Goal: Communication & Community: Answer question/provide support

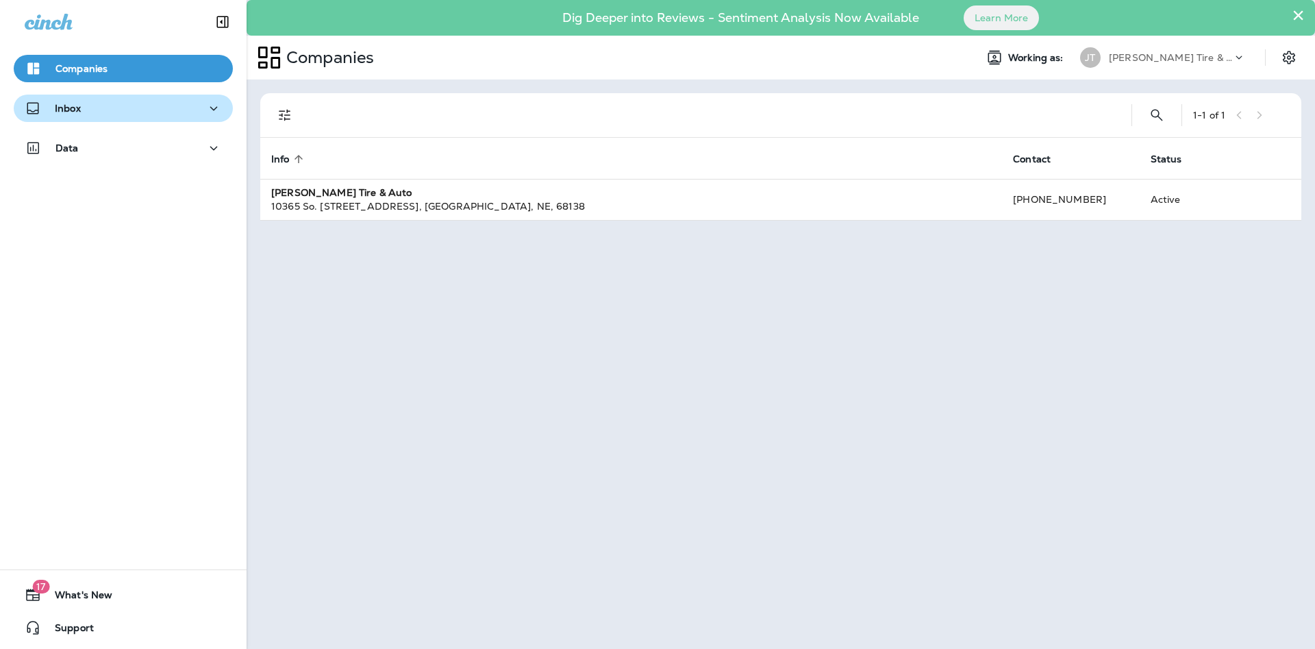
click at [62, 121] on button "Inbox" at bounding box center [123, 108] width 219 height 27
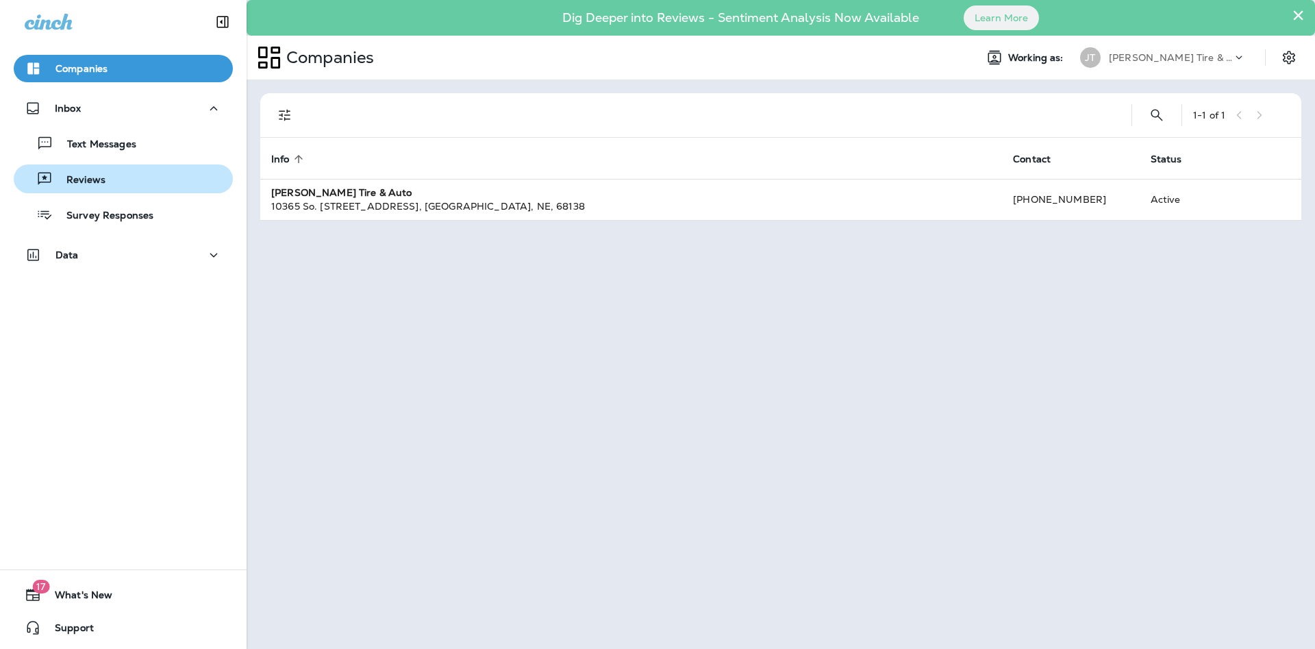
click at [103, 169] on div "Reviews" at bounding box center [62, 179] width 86 height 21
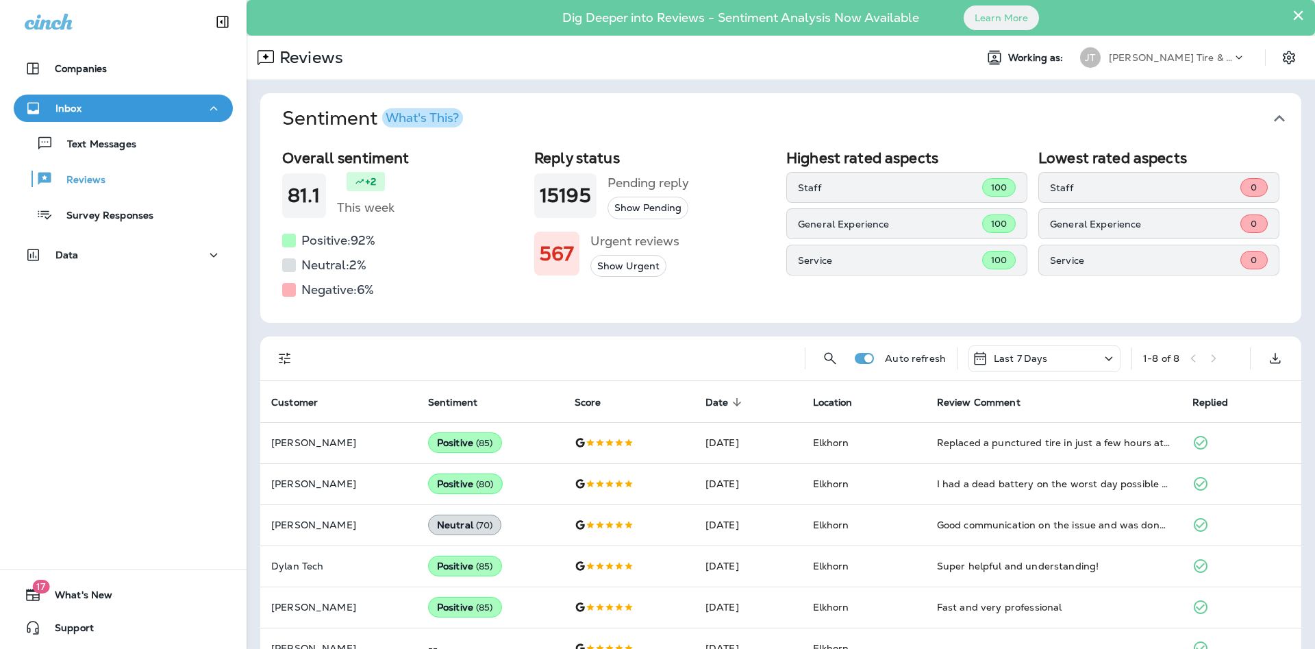
click at [485, 302] on div "Overall sentiment 81.1 +2 This week Positive: 92 % Neutral: 2 % Negative: 6 % R…" at bounding box center [780, 233] width 1041 height 179
click at [483, 302] on div "Overall sentiment 81.1 +2 This week Positive: 92 % Neutral: 2 % Negative: 6 % R…" at bounding box center [780, 233] width 1041 height 179
click at [281, 288] on div "Overall sentiment 81.1 +2 This week Positive: 92 % Neutral: 2 % Negative: 6 % R…" at bounding box center [780, 233] width 1041 height 179
click at [847, 225] on p "General Experience" at bounding box center [890, 224] width 184 height 11
click at [60, 223] on div "Survey Responses" at bounding box center [86, 214] width 134 height 21
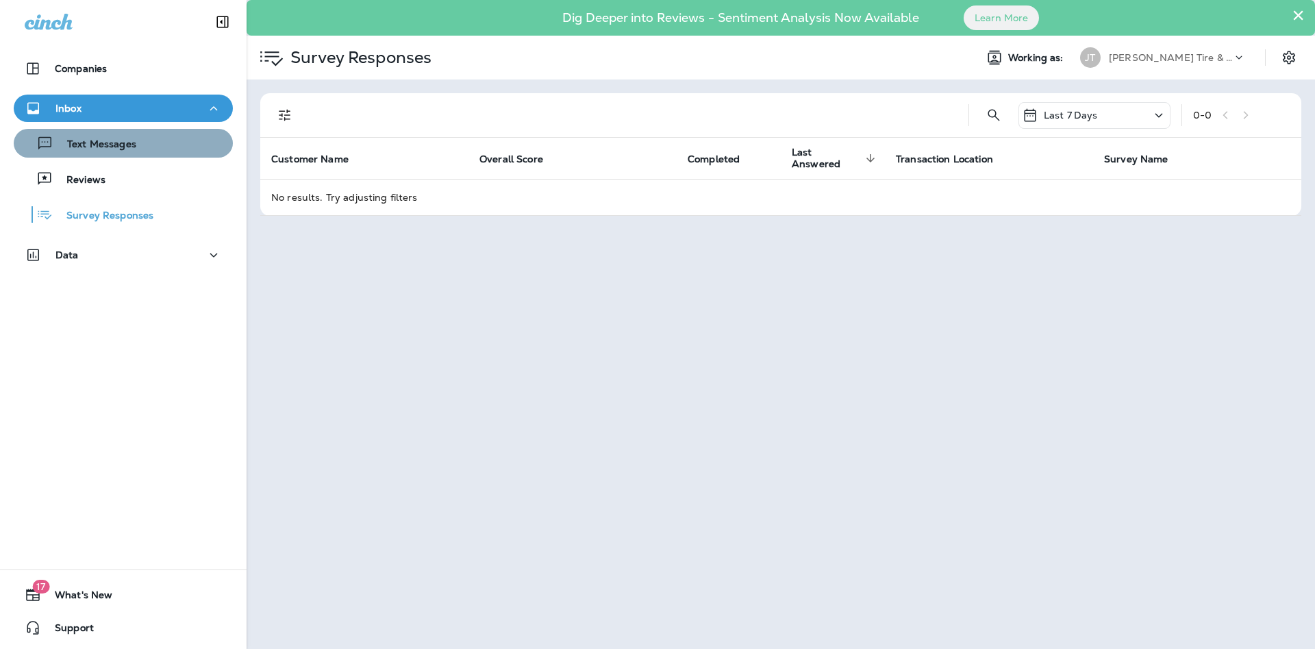
click at [76, 148] on p "Text Messages" at bounding box center [94, 144] width 83 height 13
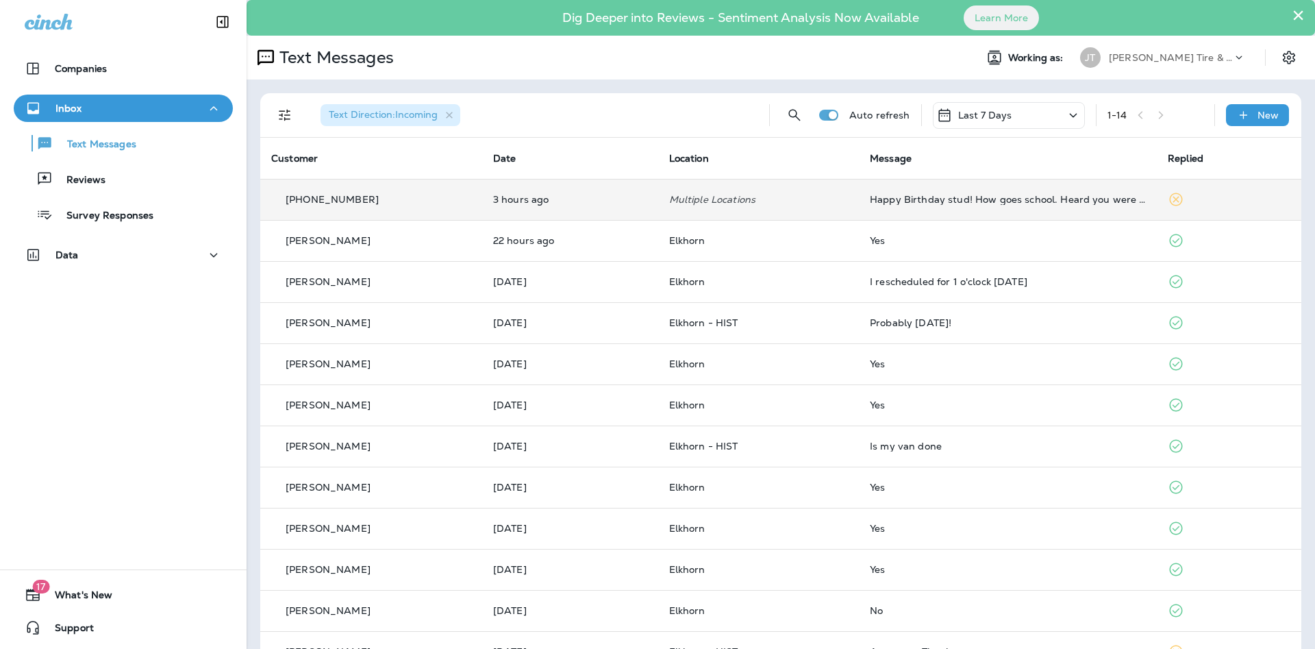
click at [614, 211] on td "3 hours ago" at bounding box center [570, 199] width 176 height 41
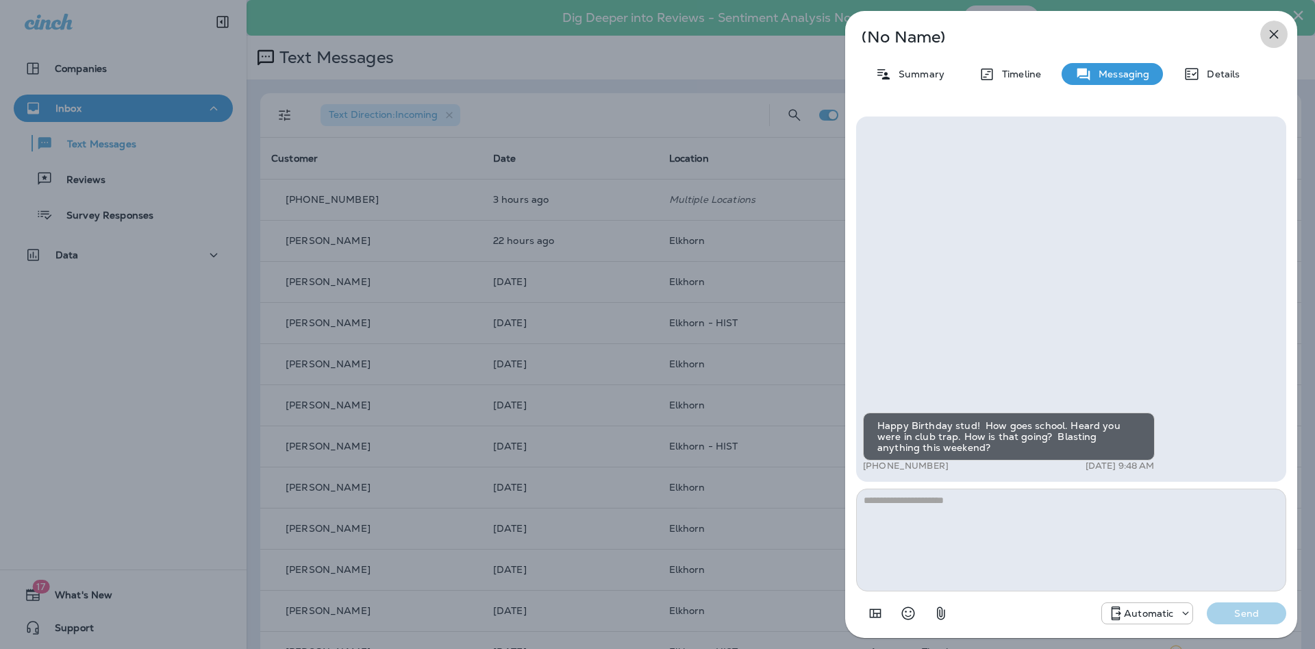
click at [1276, 36] on icon "button" at bounding box center [1274, 34] width 9 height 9
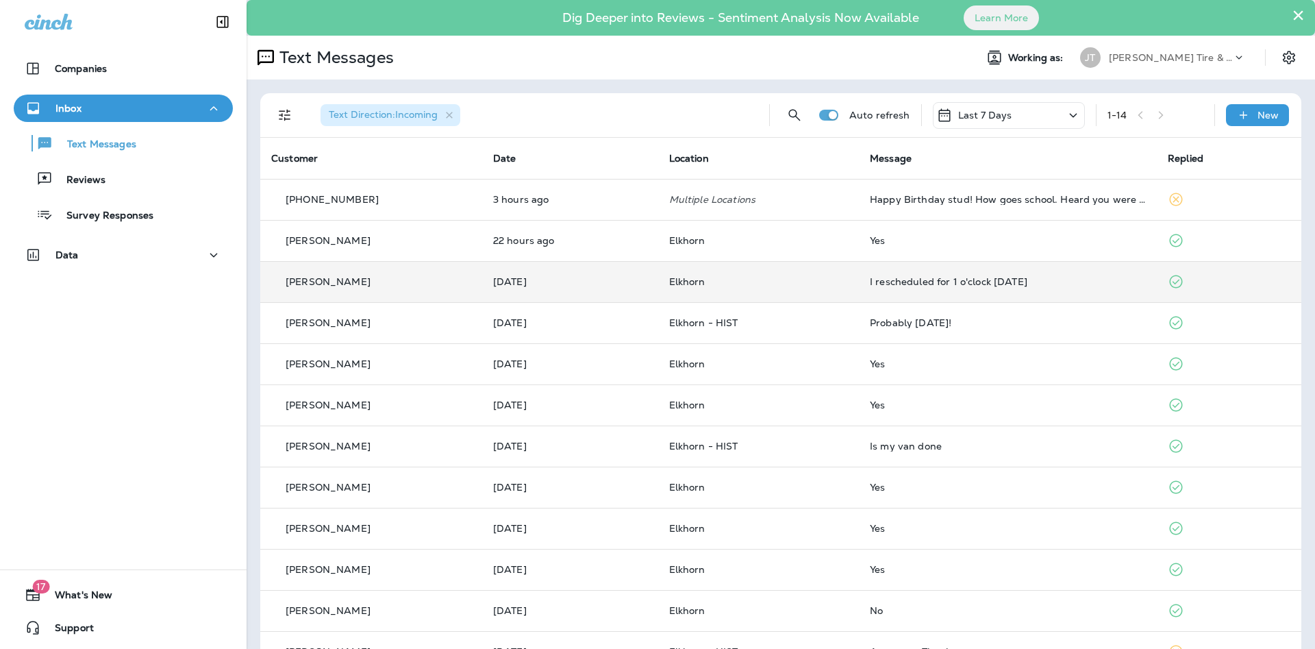
scroll to position [74, 0]
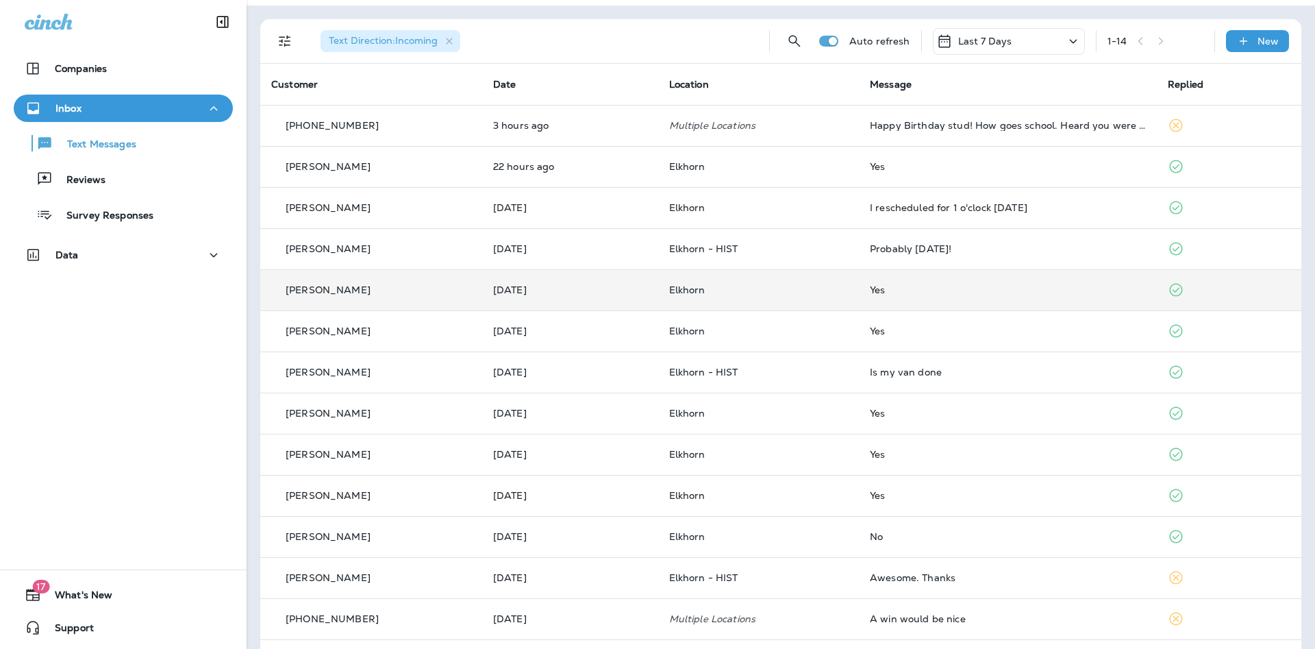
click at [768, 294] on p "Elkhorn" at bounding box center [758, 289] width 179 height 11
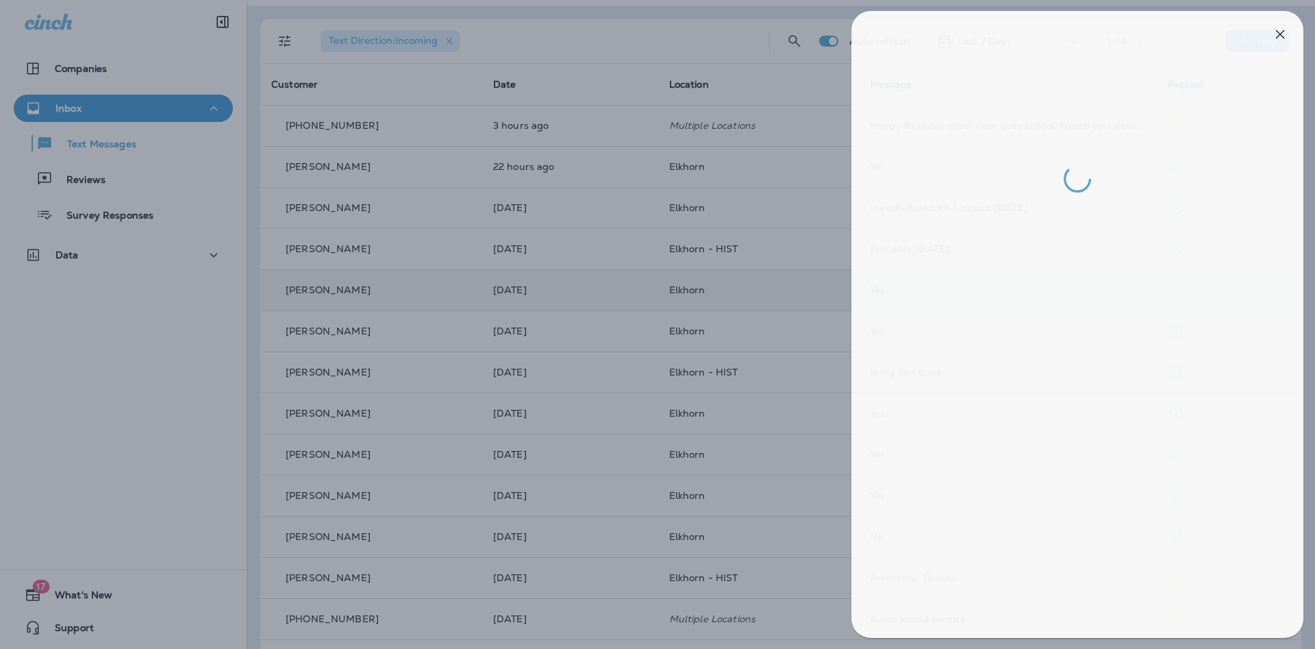
click at [768, 294] on div at bounding box center [663, 324] width 1315 height 649
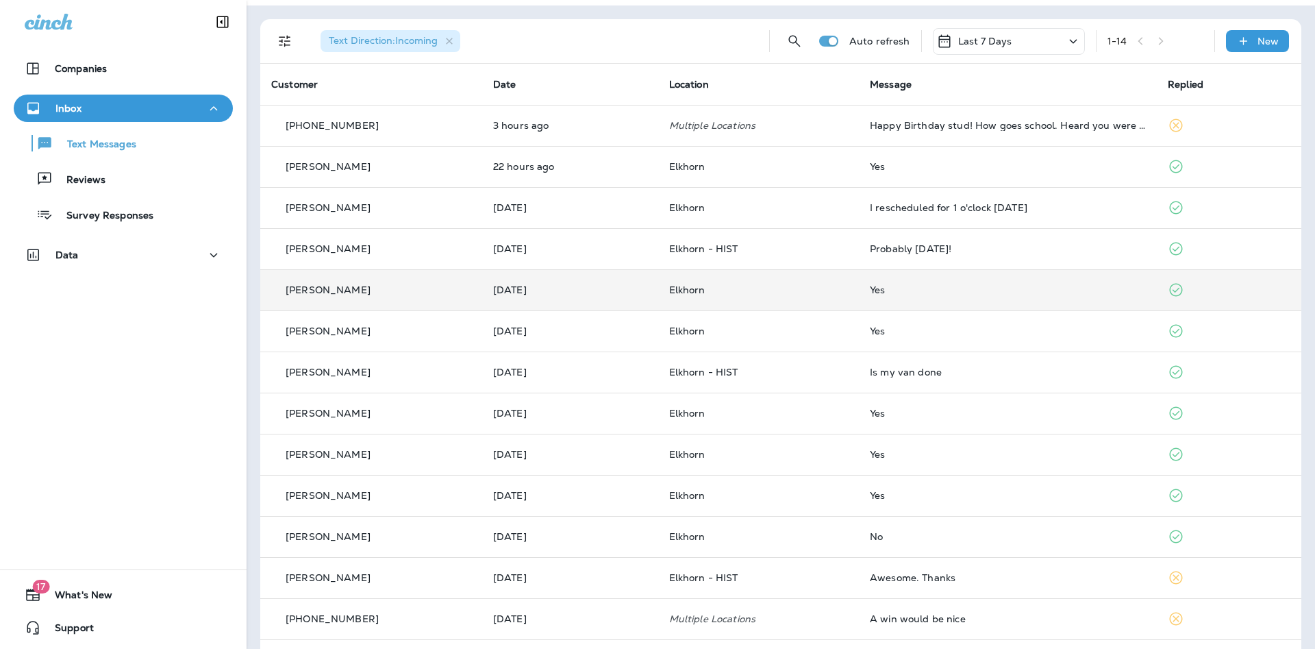
scroll to position [119, 0]
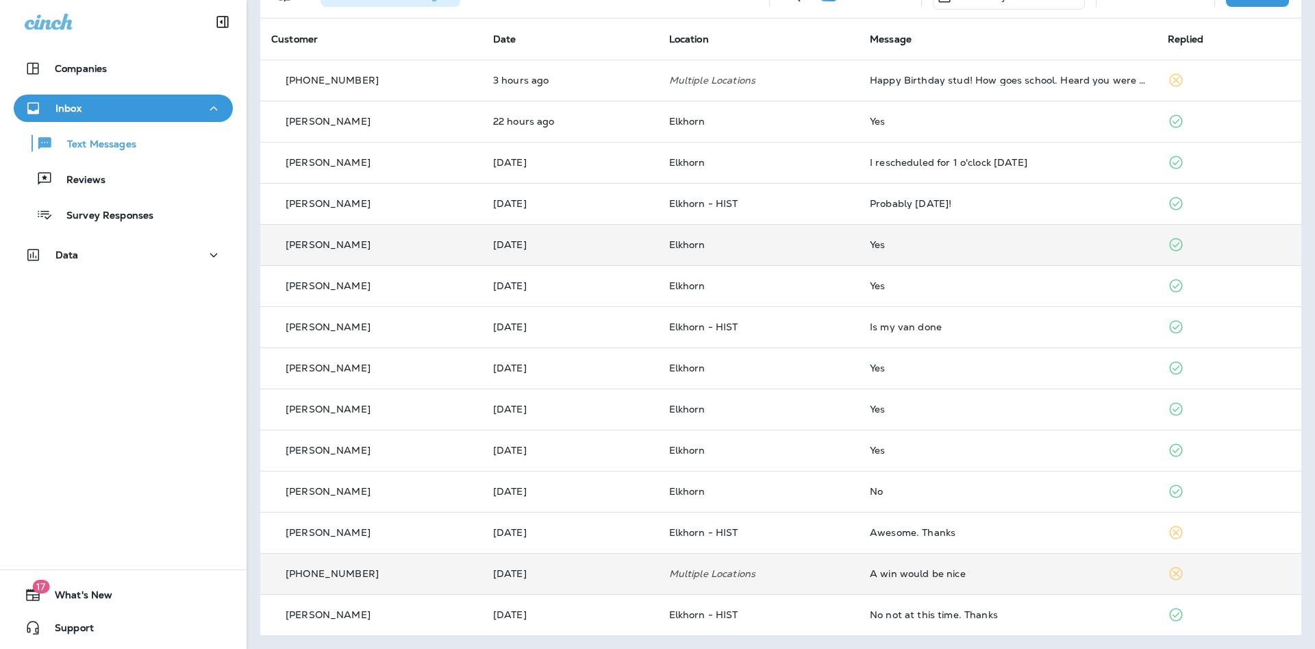
click at [783, 580] on td "Multiple Locations" at bounding box center [758, 573] width 201 height 41
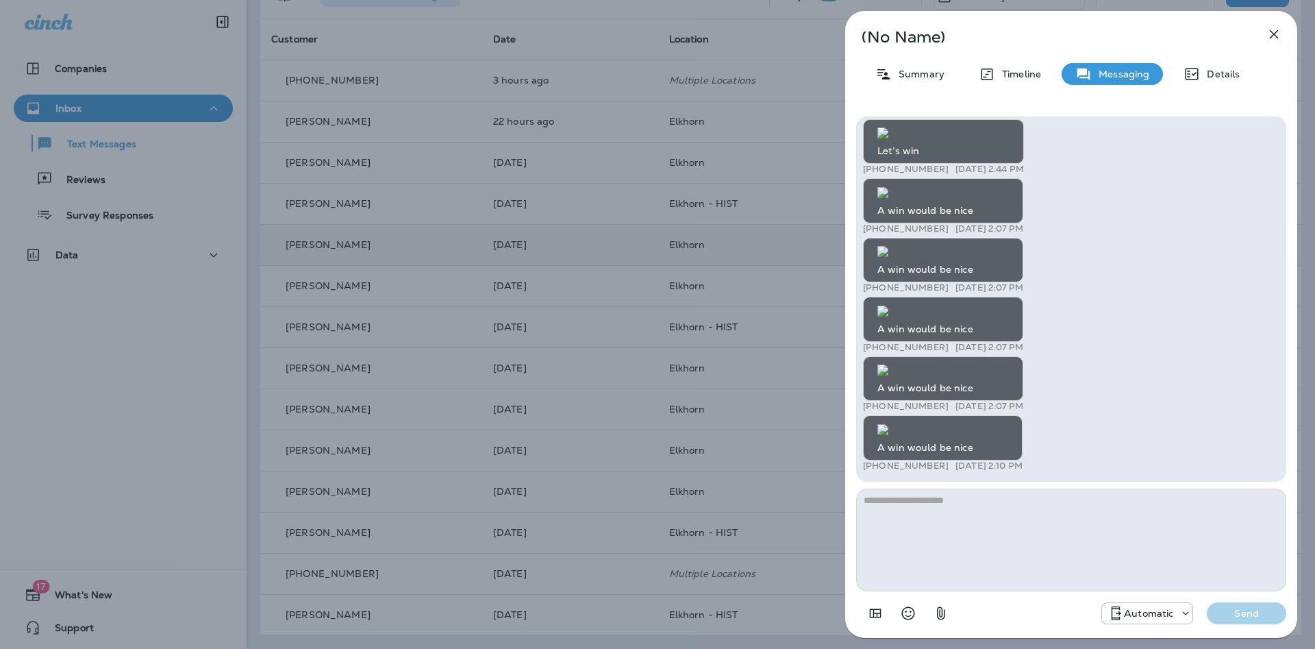
click at [889, 424] on img at bounding box center [883, 429] width 11 height 11
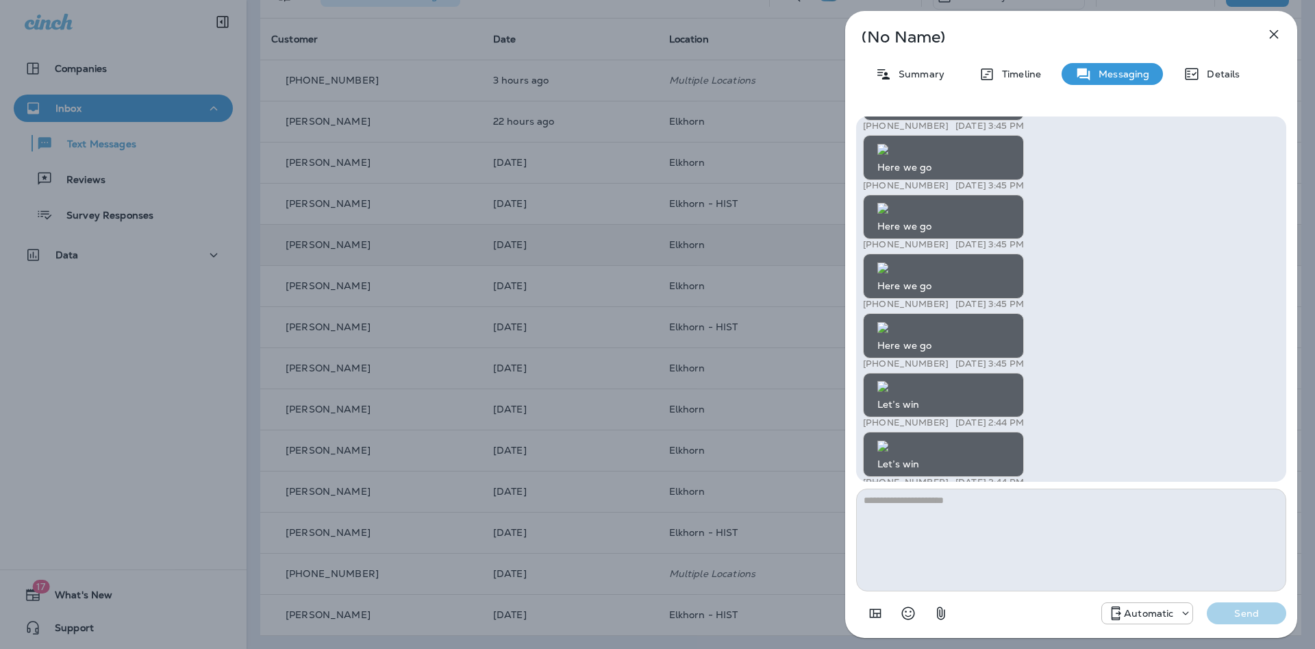
scroll to position [-814, 0]
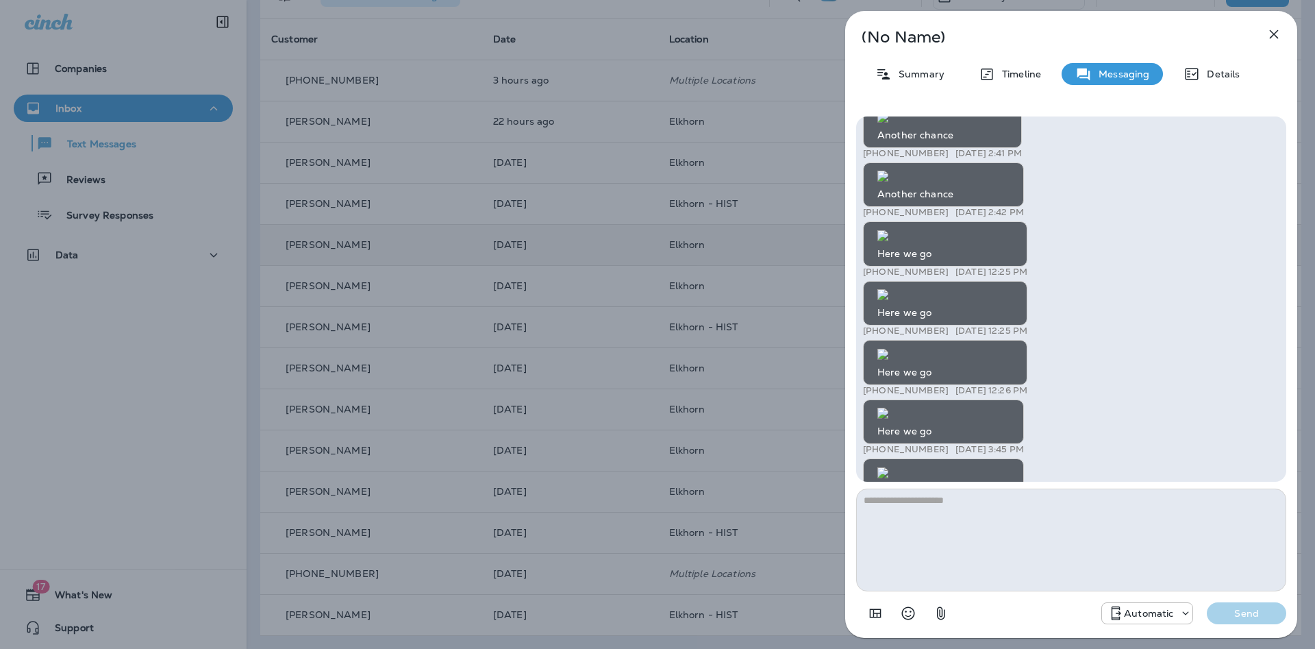
click at [829, 347] on div "(No Name) Summary Timeline Messaging Details 18 millionaires would be nice! +1 …" at bounding box center [657, 324] width 1315 height 649
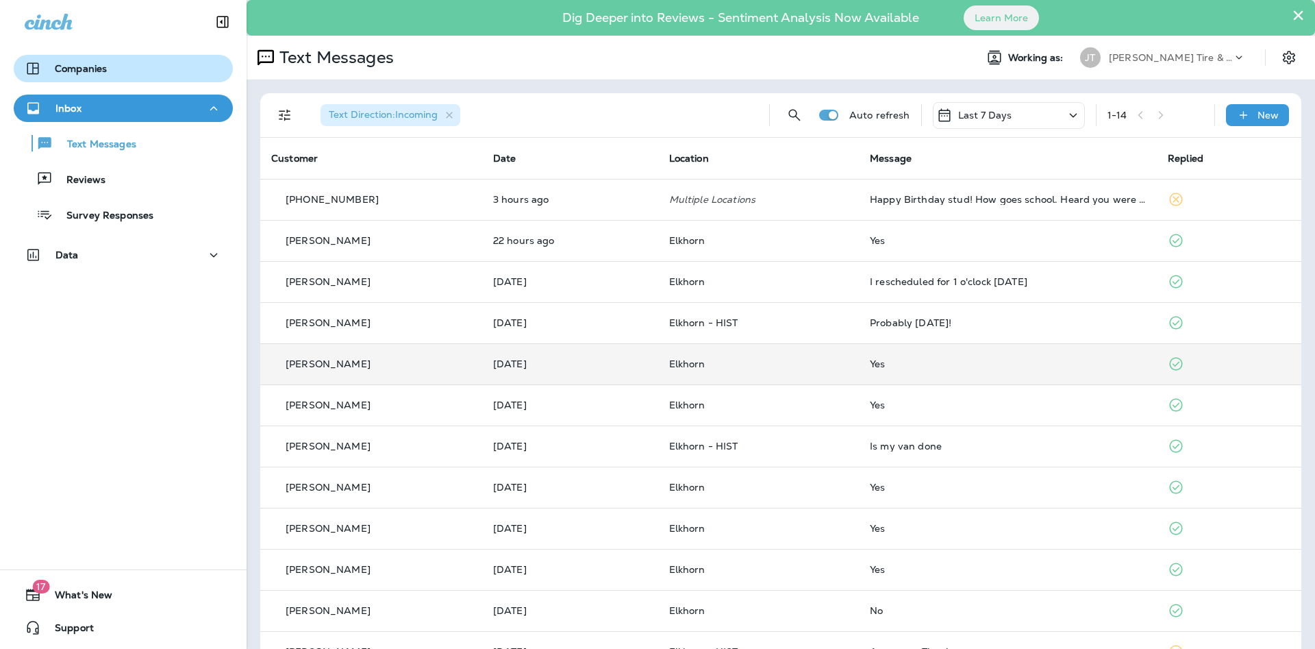
click at [136, 61] on div "Companies" at bounding box center [123, 68] width 197 height 16
